Goal: Navigation & Orientation: Find specific page/section

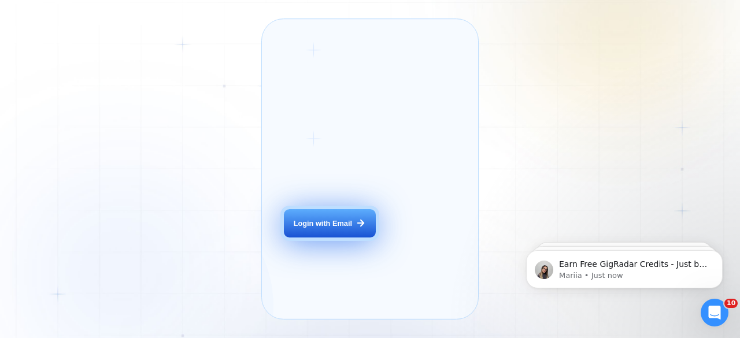
click at [324, 238] on button "Login with Email" at bounding box center [329, 223] width 91 height 29
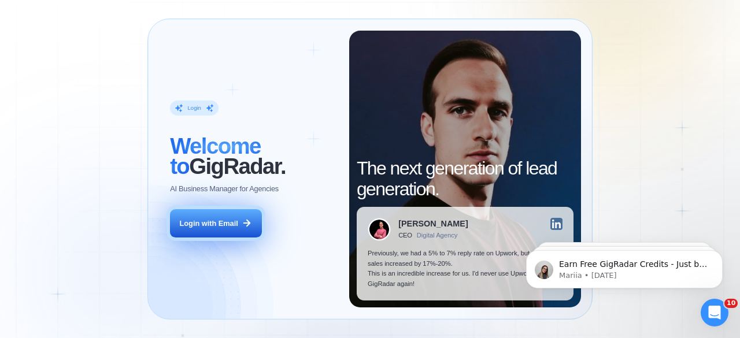
click at [215, 223] on div "Login with Email" at bounding box center [209, 224] width 58 height 10
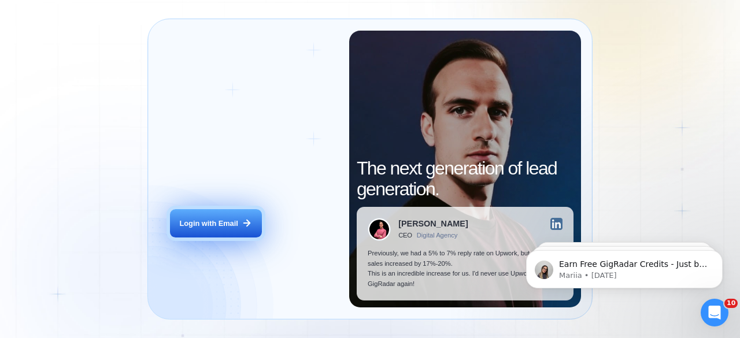
click at [235, 210] on button "Login with Email" at bounding box center [215, 223] width 91 height 29
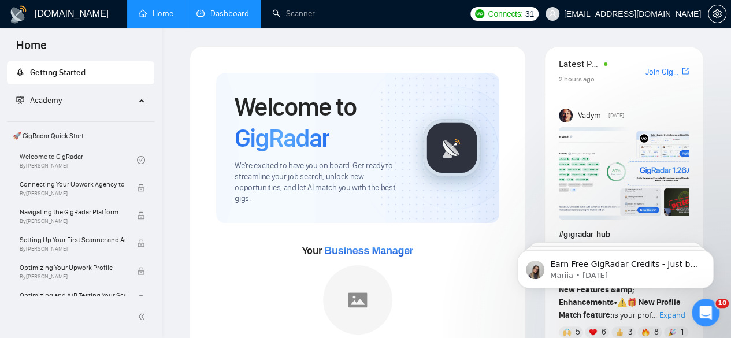
click at [230, 10] on link "Dashboard" at bounding box center [223, 14] width 53 height 10
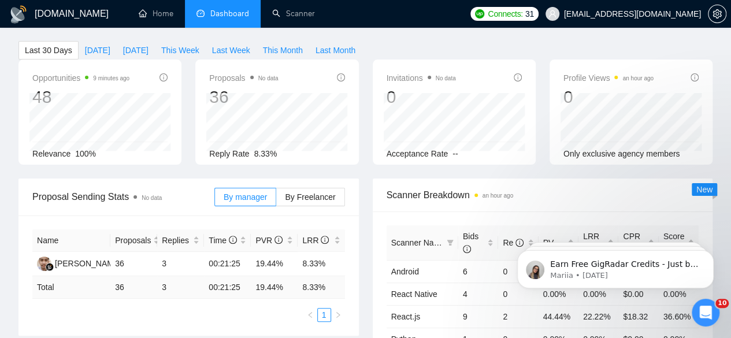
scroll to position [47, 0]
